Goal: Task Accomplishment & Management: Manage account settings

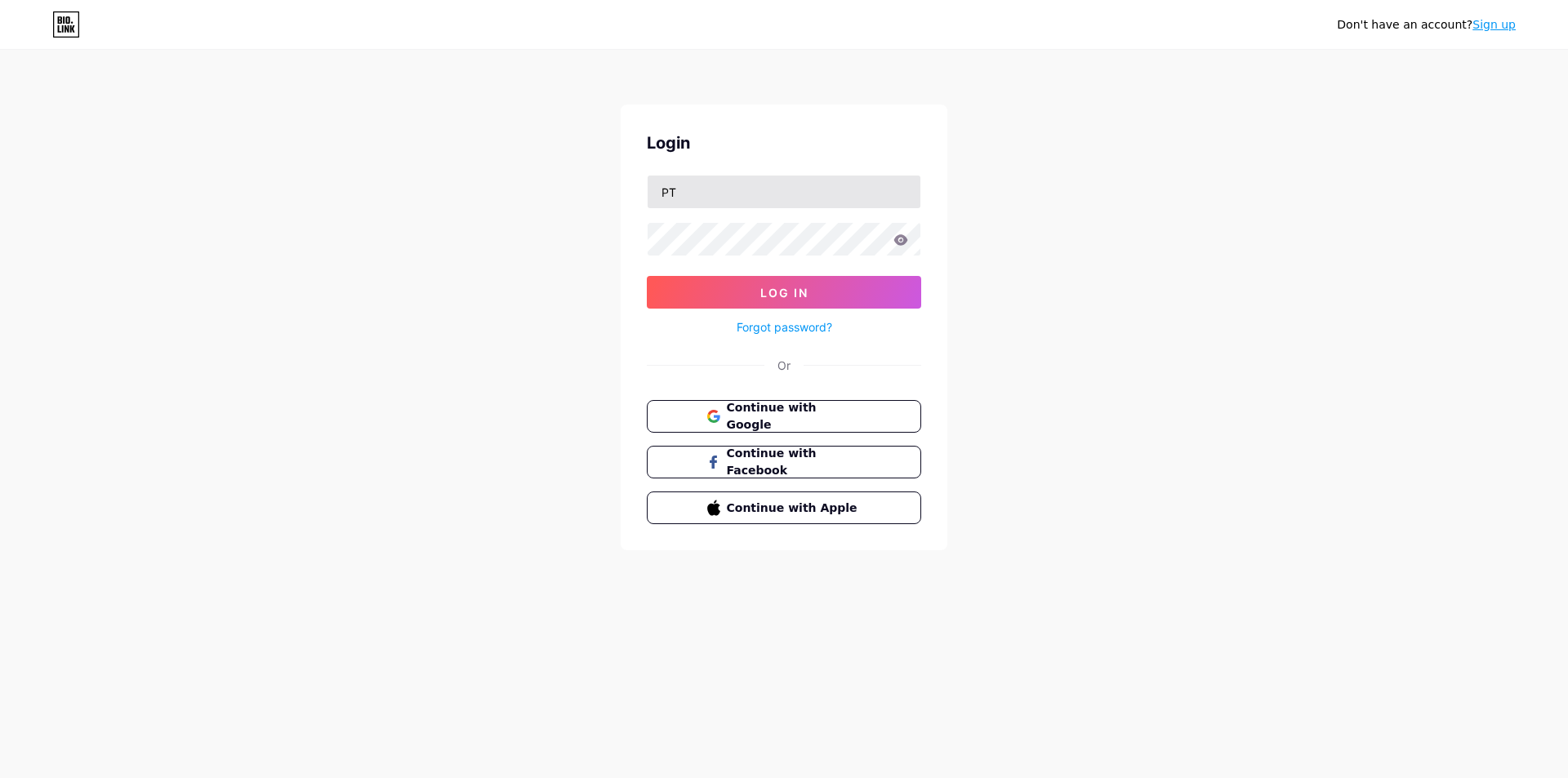
type input "P"
click at [682, 189] on input "text" at bounding box center [784, 192] width 273 height 33
click at [901, 238] on icon at bounding box center [901, 239] width 14 height 10
click at [861, 293] on button "Log In" at bounding box center [784, 293] width 275 height 33
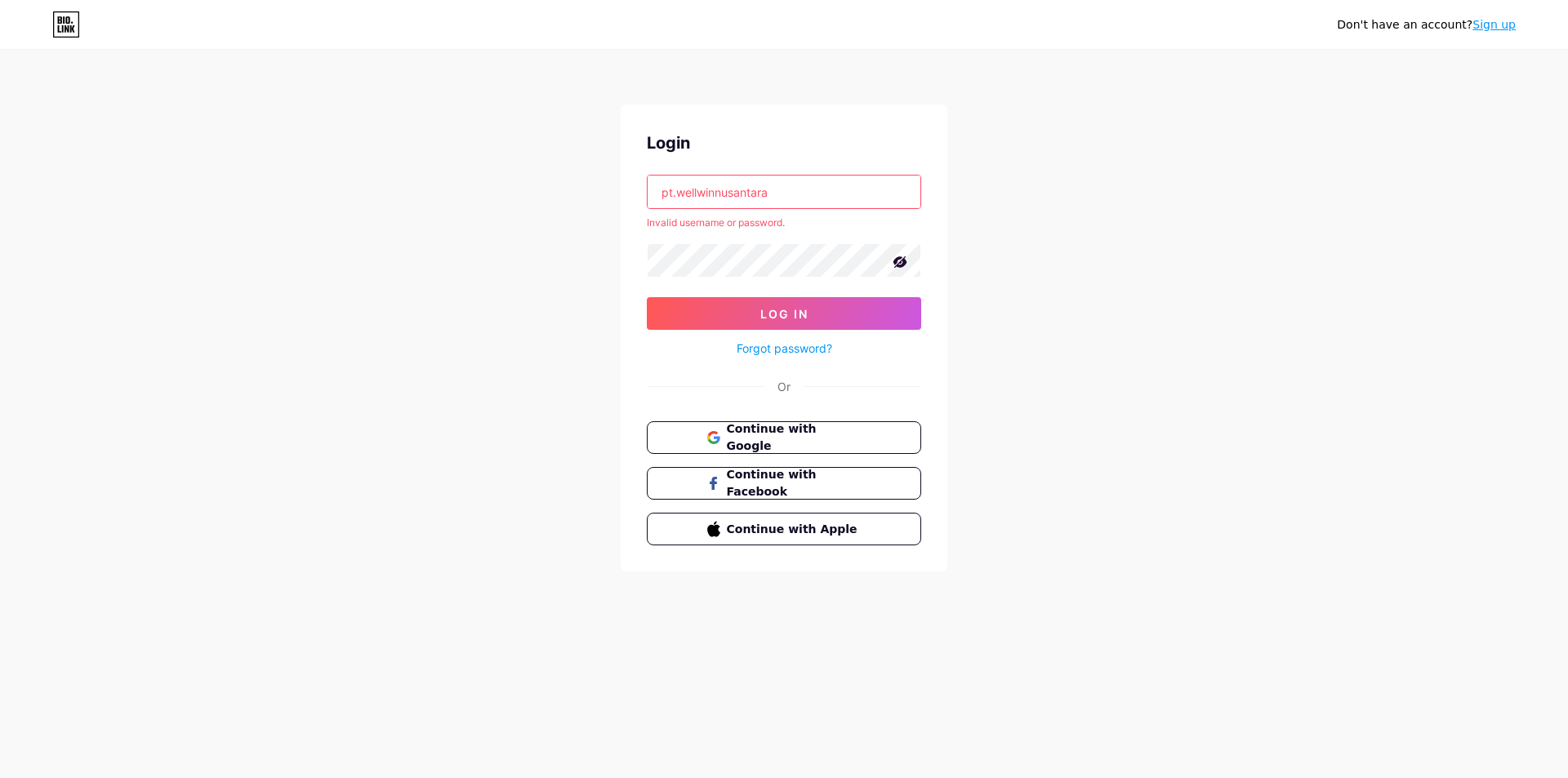
click at [780, 198] on input "pt.wellwinnusantara" at bounding box center [784, 192] width 273 height 33
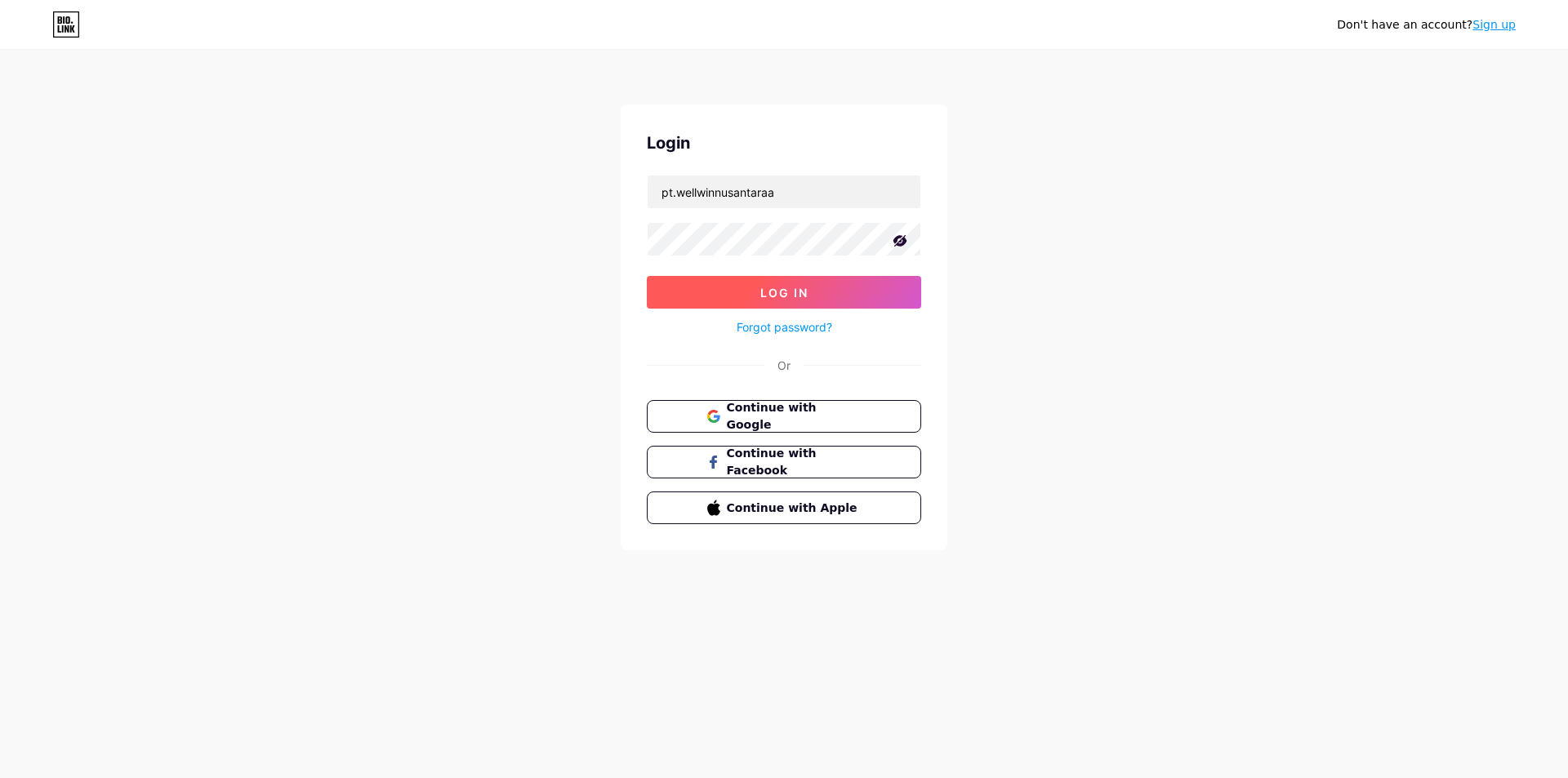
click at [780, 291] on span "Log In" at bounding box center [785, 293] width 48 height 14
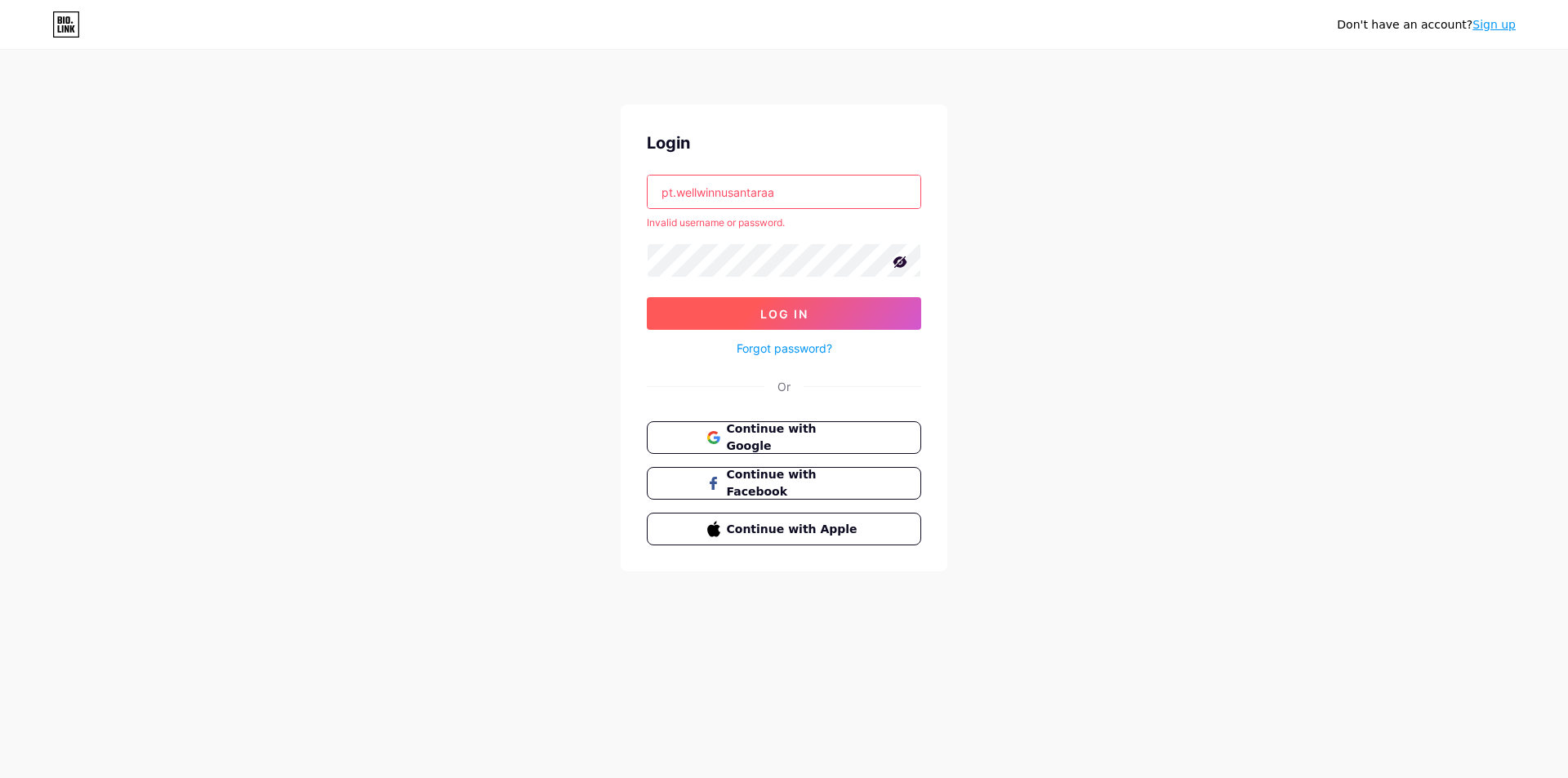
click at [722, 308] on button "Log In" at bounding box center [784, 313] width 275 height 33
click at [789, 198] on input "pt.wellwinnusantaraa" at bounding box center [784, 192] width 273 height 33
click at [647, 297] on button "Log In" at bounding box center [784, 313] width 275 height 33
click at [1133, 315] on div "Don't have an account? Sign up Login pt.wellwinnusantara Invalid username or pa…" at bounding box center [784, 312] width 1568 height 624
click at [721, 304] on button "Log In" at bounding box center [784, 313] width 275 height 33
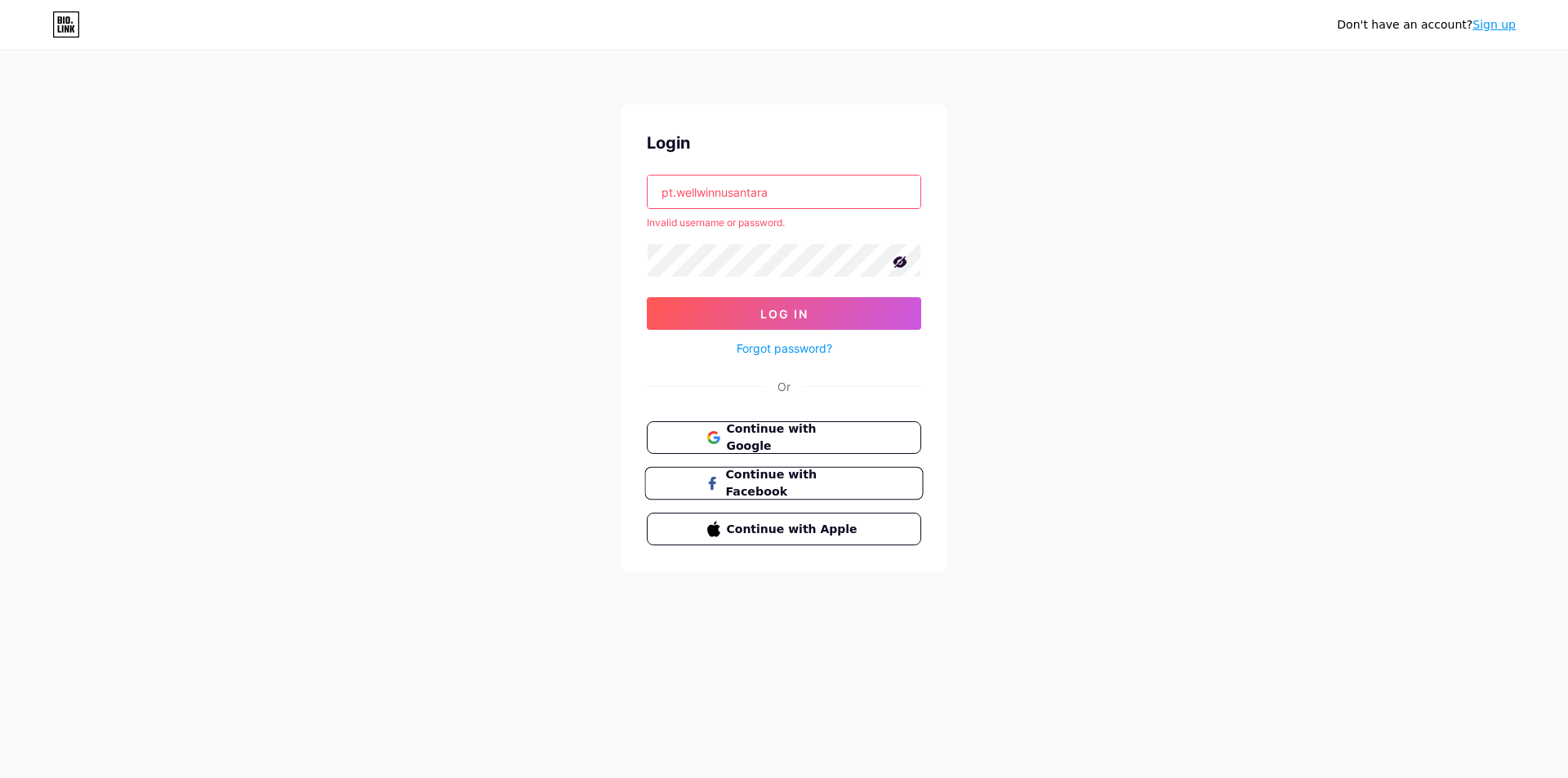
click at [772, 479] on span "Continue with Facebook" at bounding box center [793, 484] width 136 height 35
click at [647, 297] on button "Log In" at bounding box center [784, 313] width 275 height 33
click at [779, 187] on input "pt.wellwinnusantara" at bounding box center [784, 192] width 273 height 33
type input "p"
